Goal: Check status: Check status

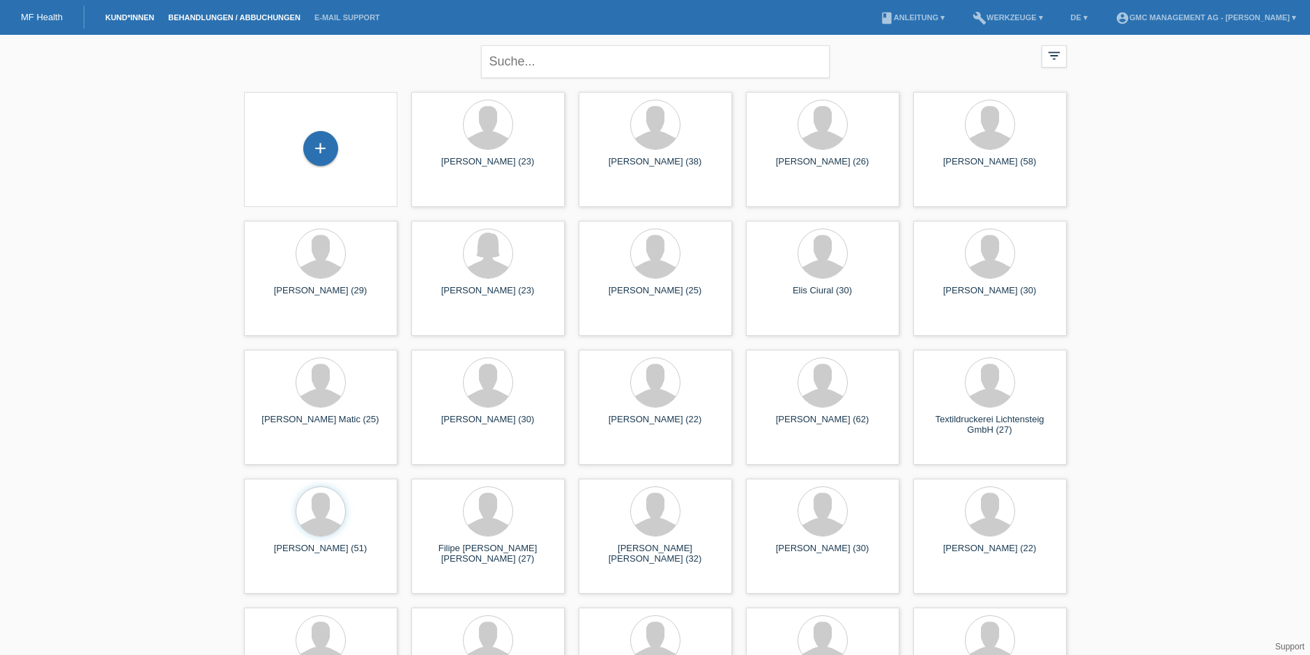
click at [233, 18] on link "Behandlungen / Abbuchungen" at bounding box center [234, 17] width 146 height 8
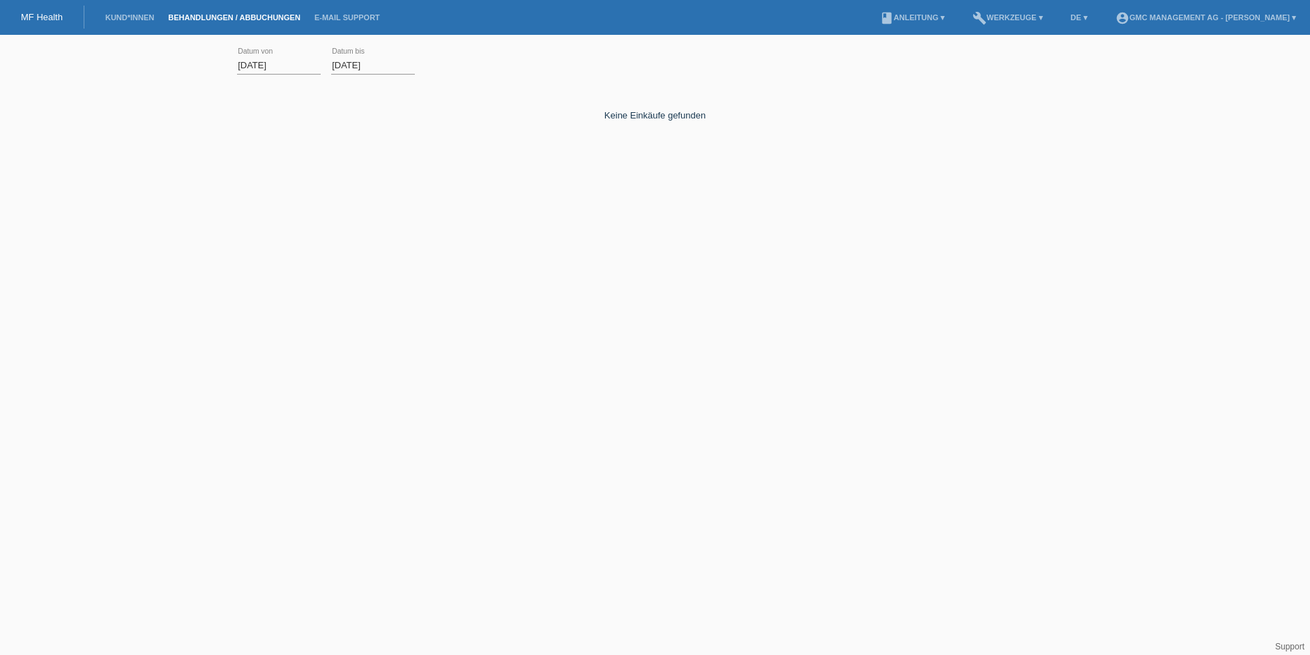
click at [284, 67] on input "[DATE]" at bounding box center [279, 64] width 84 height 17
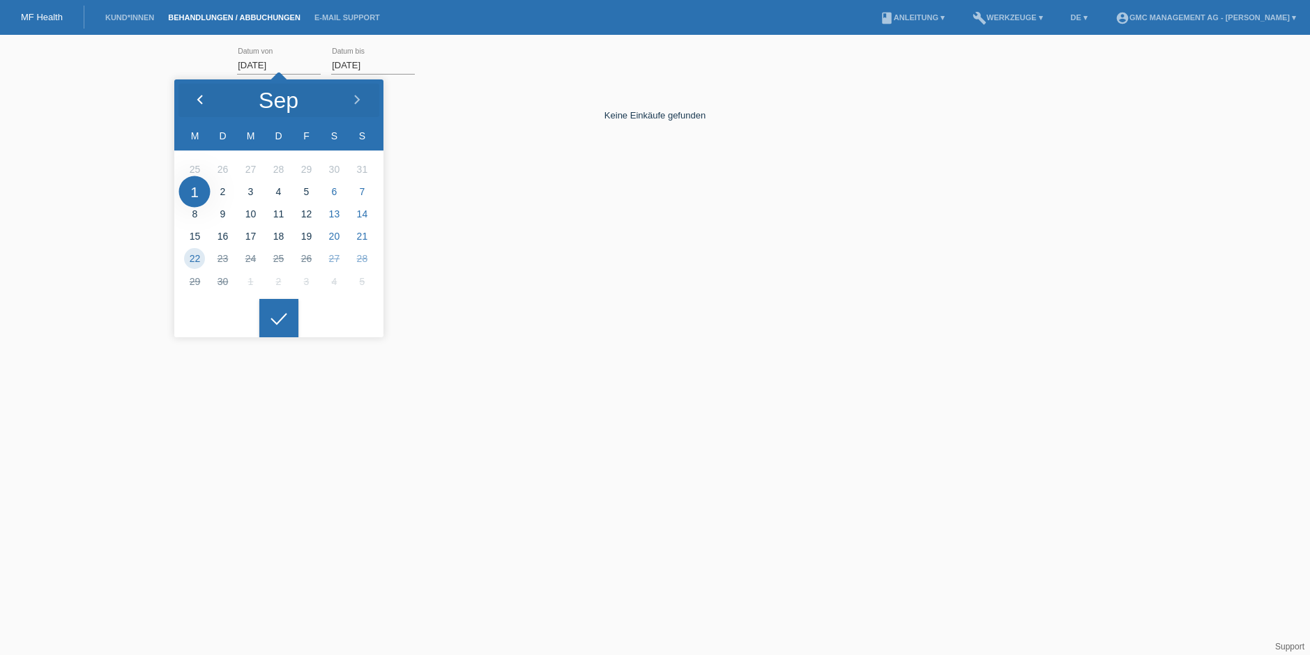
click at [200, 93] on div at bounding box center [200, 100] width 52 height 42
type input "01.08.2025"
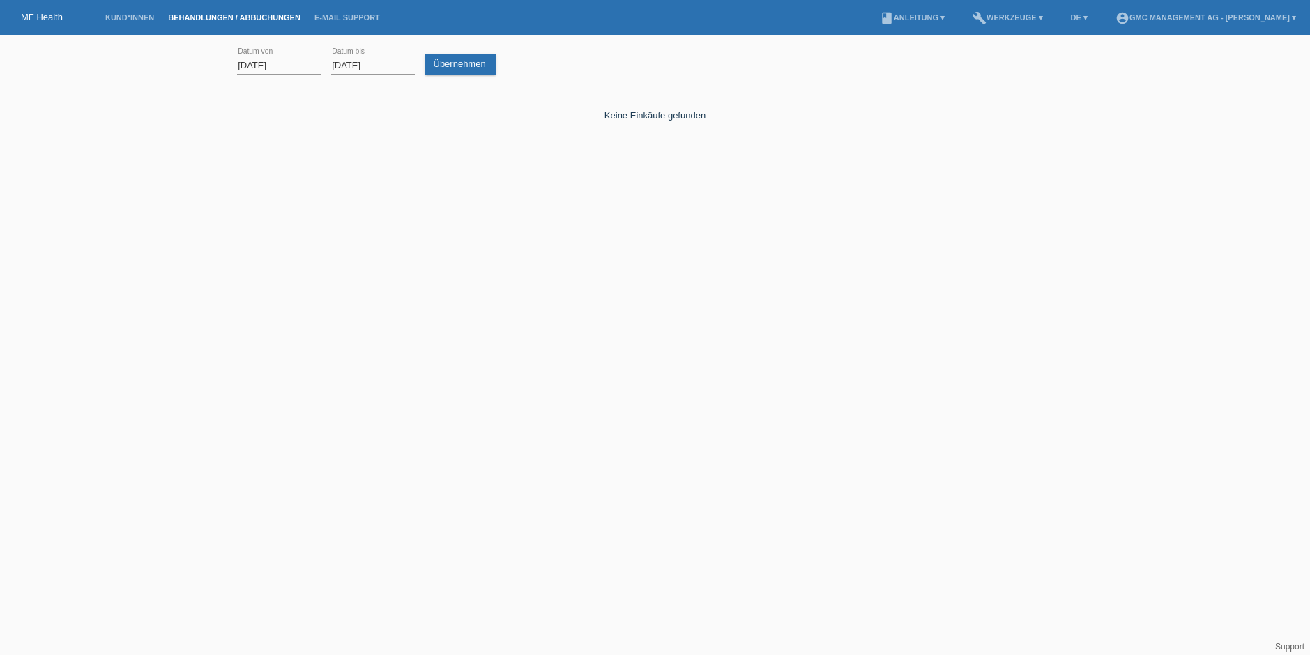
click at [296, 316] on div at bounding box center [278, 307] width 39 height 39
click at [478, 63] on link "Übernehmen" at bounding box center [460, 64] width 70 height 20
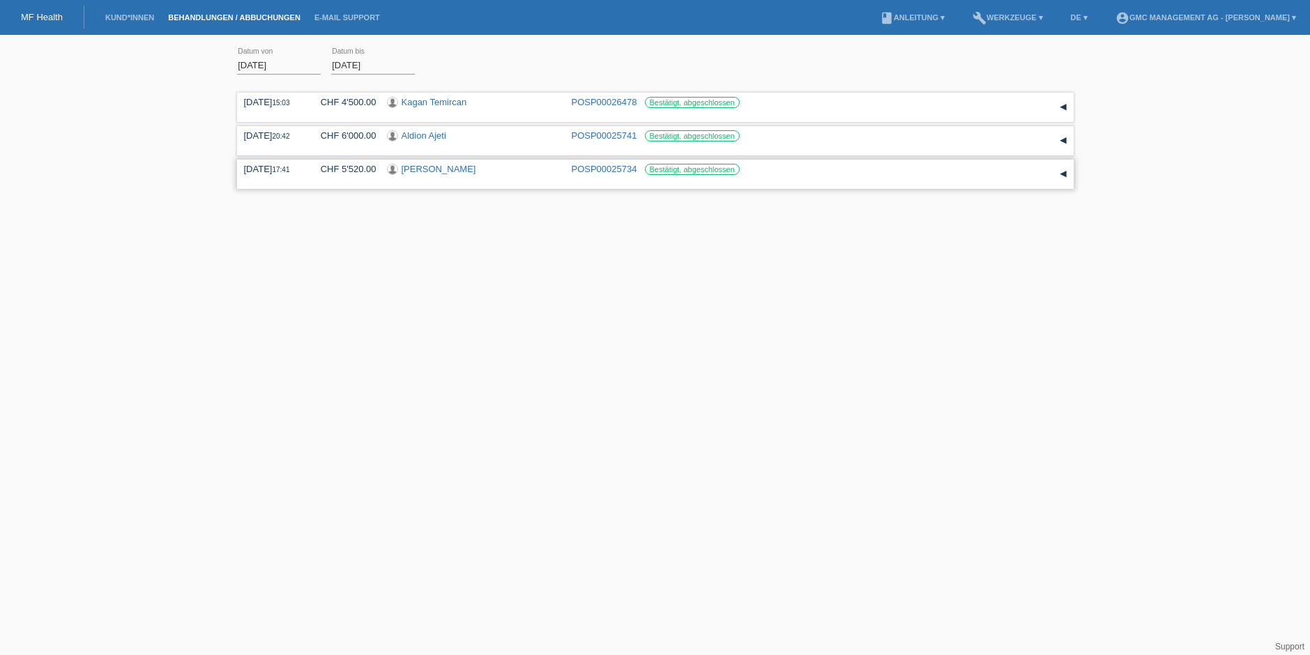
click at [455, 172] on div "[PERSON_NAME]" at bounding box center [474, 170] width 174 height 13
click at [413, 166] on link "[PERSON_NAME]" at bounding box center [439, 169] width 75 height 10
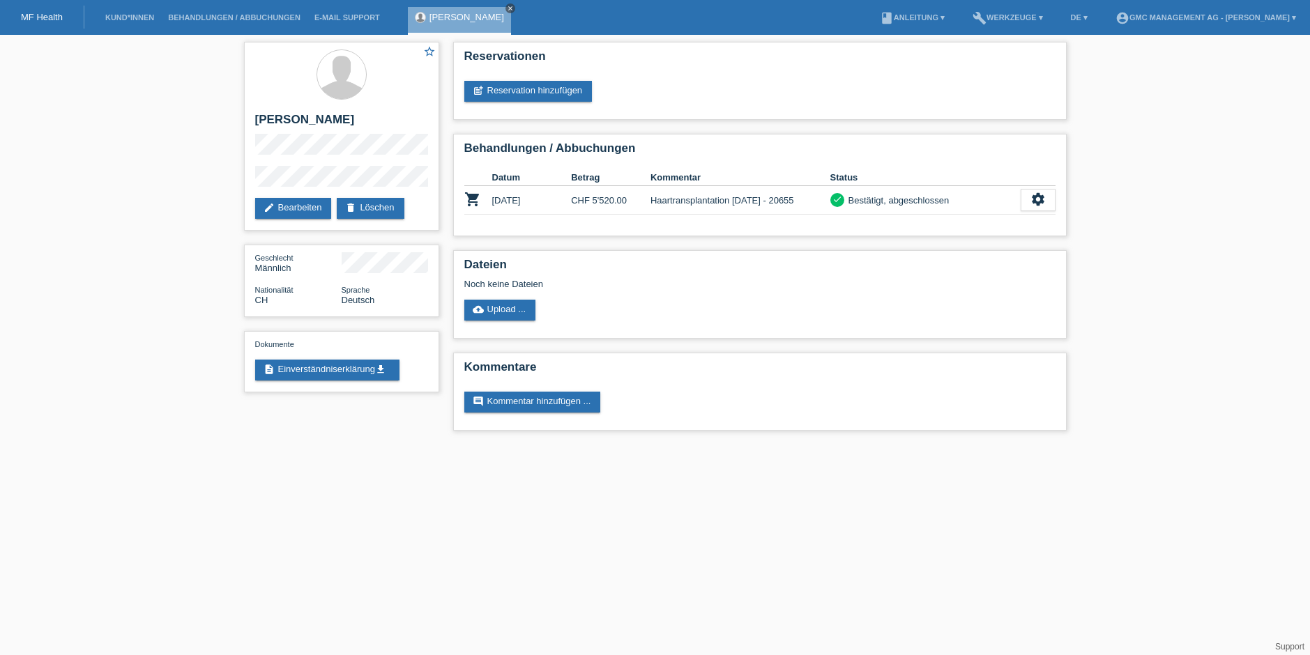
click at [507, 10] on icon "close" at bounding box center [510, 8] width 7 height 7
click at [199, 19] on link "Behandlungen / Abbuchungen" at bounding box center [234, 17] width 146 height 8
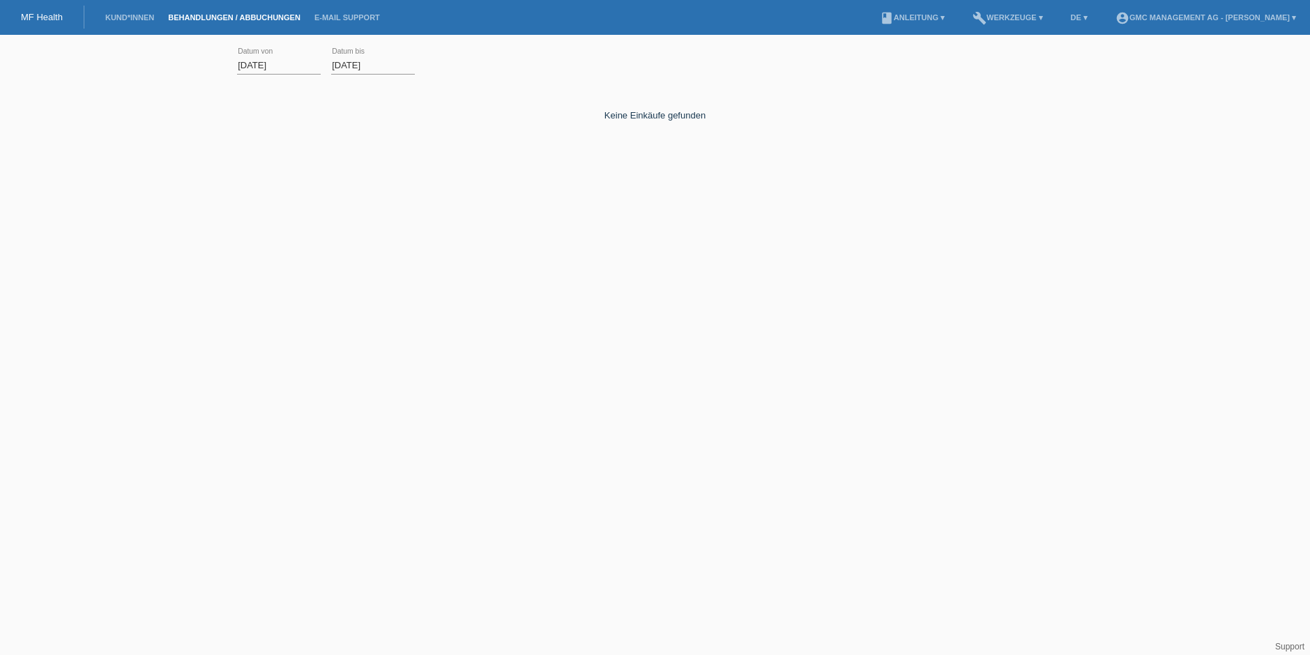
click at [301, 64] on input "[DATE]" at bounding box center [279, 64] width 84 height 17
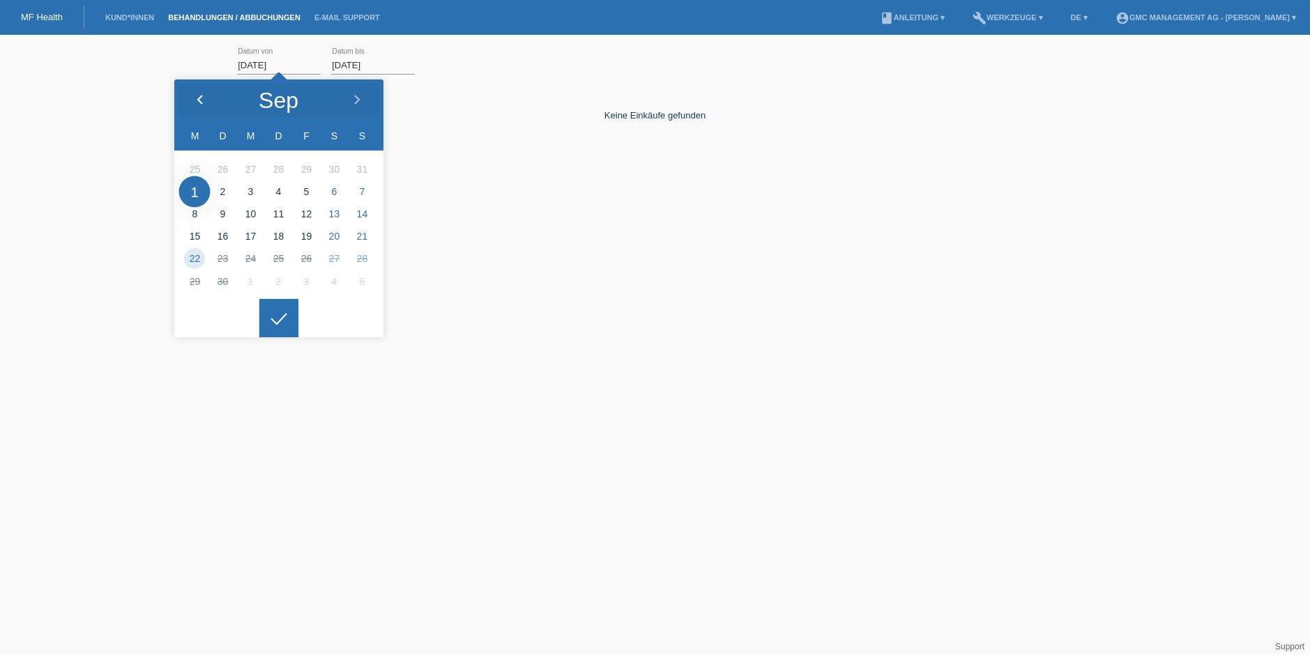
click at [190, 100] on div at bounding box center [200, 100] width 52 height 42
type input "[DATE]"
click at [282, 311] on div at bounding box center [278, 318] width 39 height 39
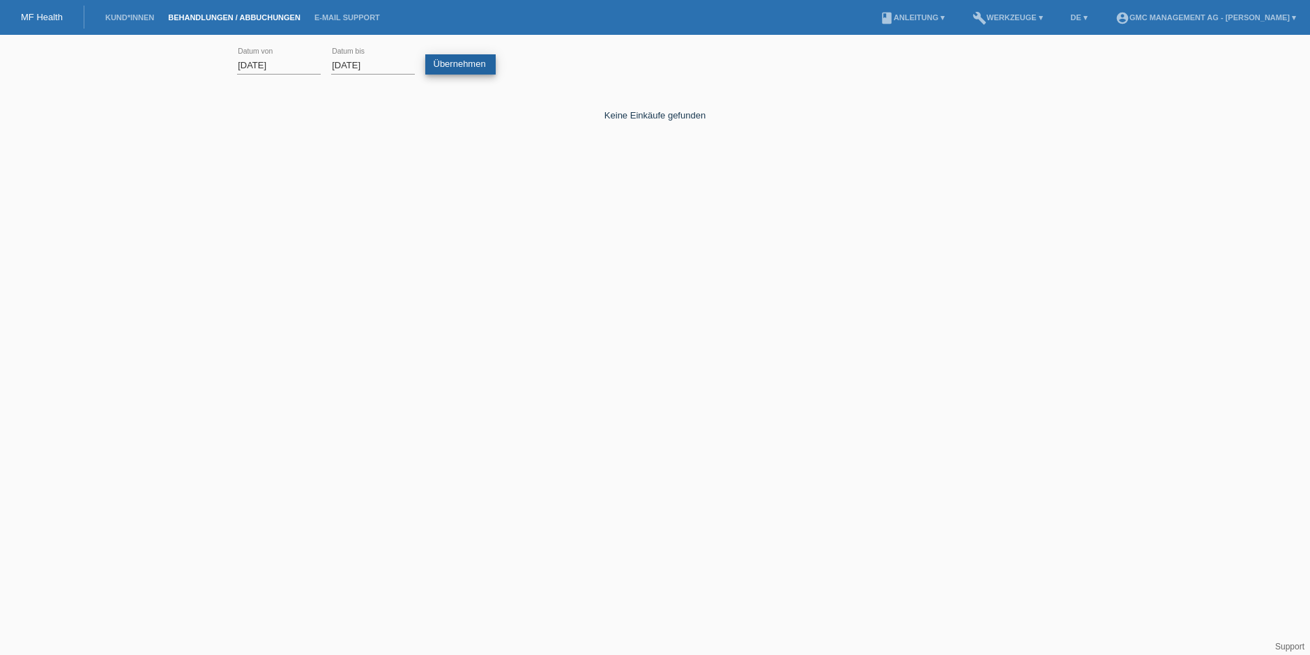
drag, startPoint x: 465, startPoint y: 42, endPoint x: 462, endPoint y: 58, distance: 16.4
click at [464, 43] on div "Übernehmen" at bounding box center [463, 58] width 76 height 33
click at [461, 61] on link "Übernehmen" at bounding box center [460, 64] width 70 height 20
